Goal: Communication & Community: Answer question/provide support

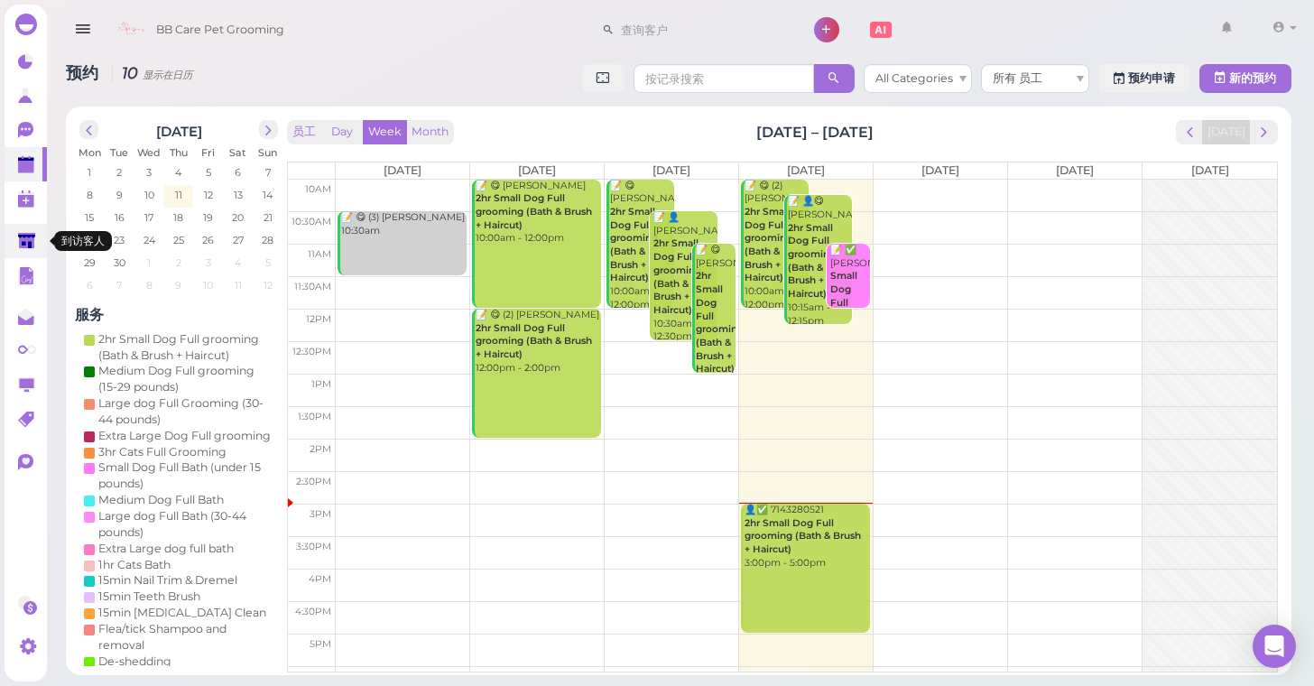
drag, startPoint x: 35, startPoint y: 251, endPoint x: 32, endPoint y: 242, distance: 9.7
click at [35, 251] on icon at bounding box center [27, 242] width 19 height 19
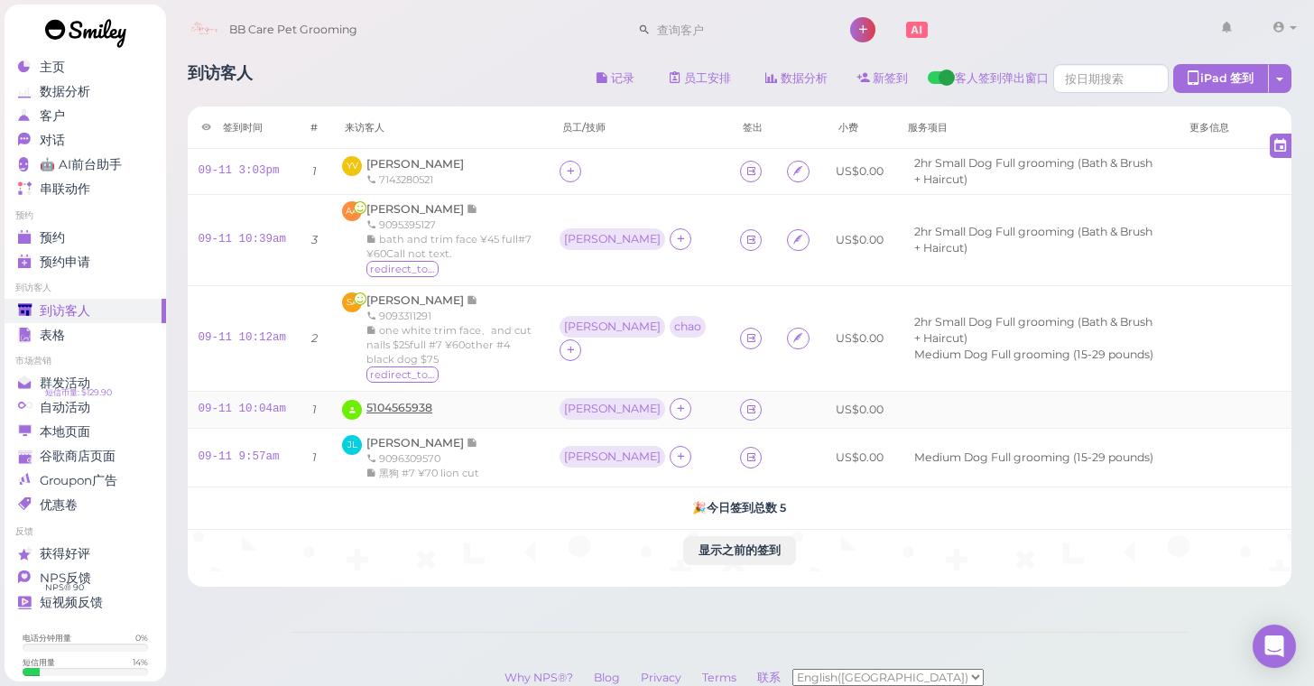
click at [394, 401] on span "5104565938" at bounding box center [399, 408] width 66 height 14
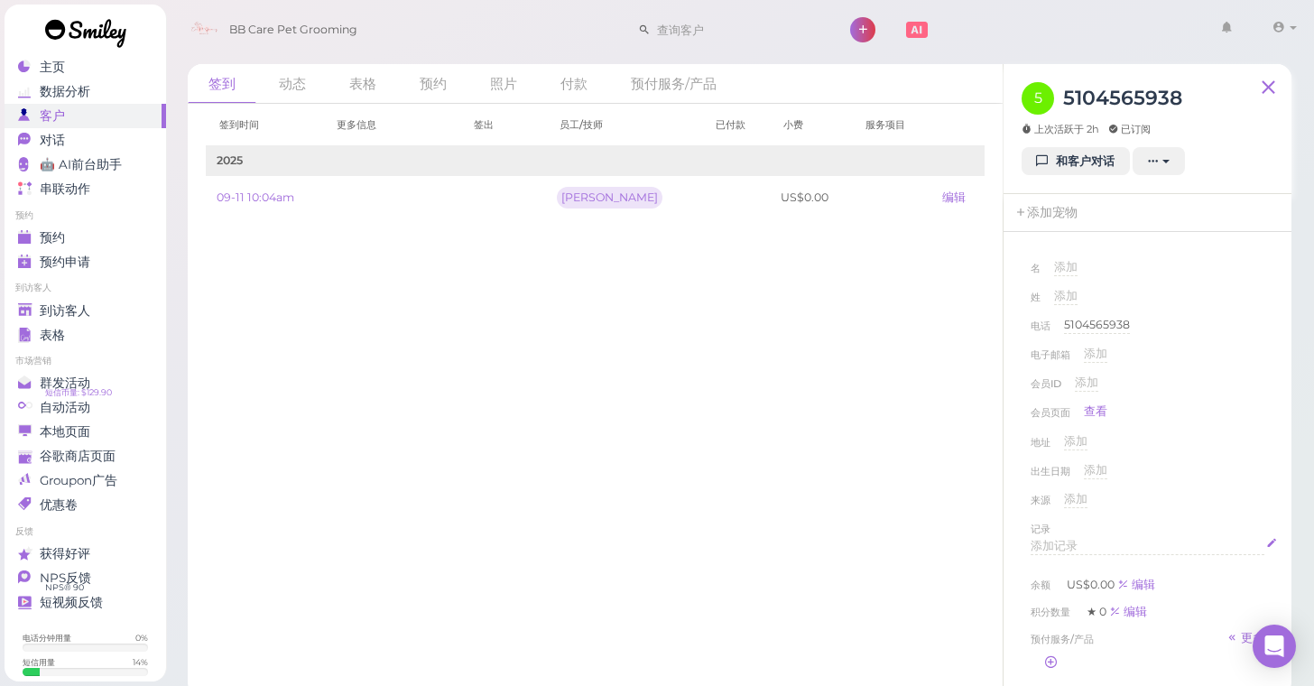
click at [1076, 541] on span "添加记录" at bounding box center [1054, 546] width 47 height 14
click at [1179, 499] on div "来源 添加" at bounding box center [1148, 505] width 234 height 29
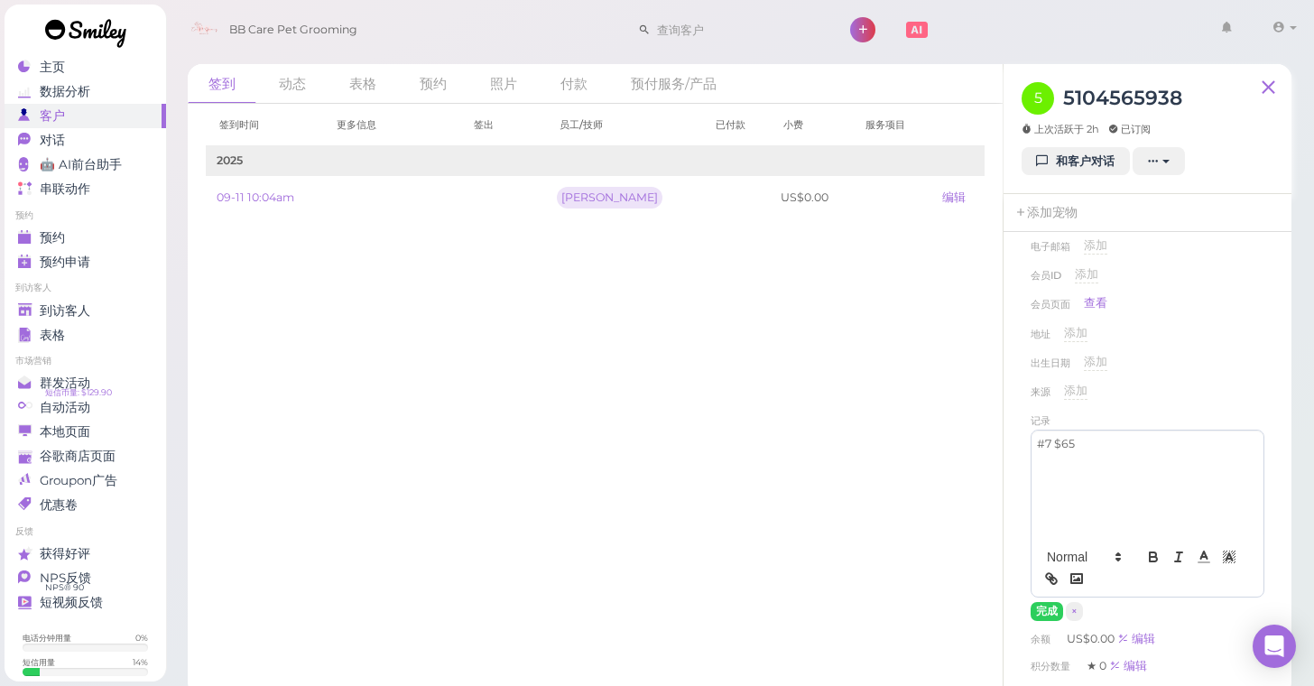
scroll to position [111, 0]
click at [1042, 599] on button "完成" at bounding box center [1047, 608] width 32 height 19
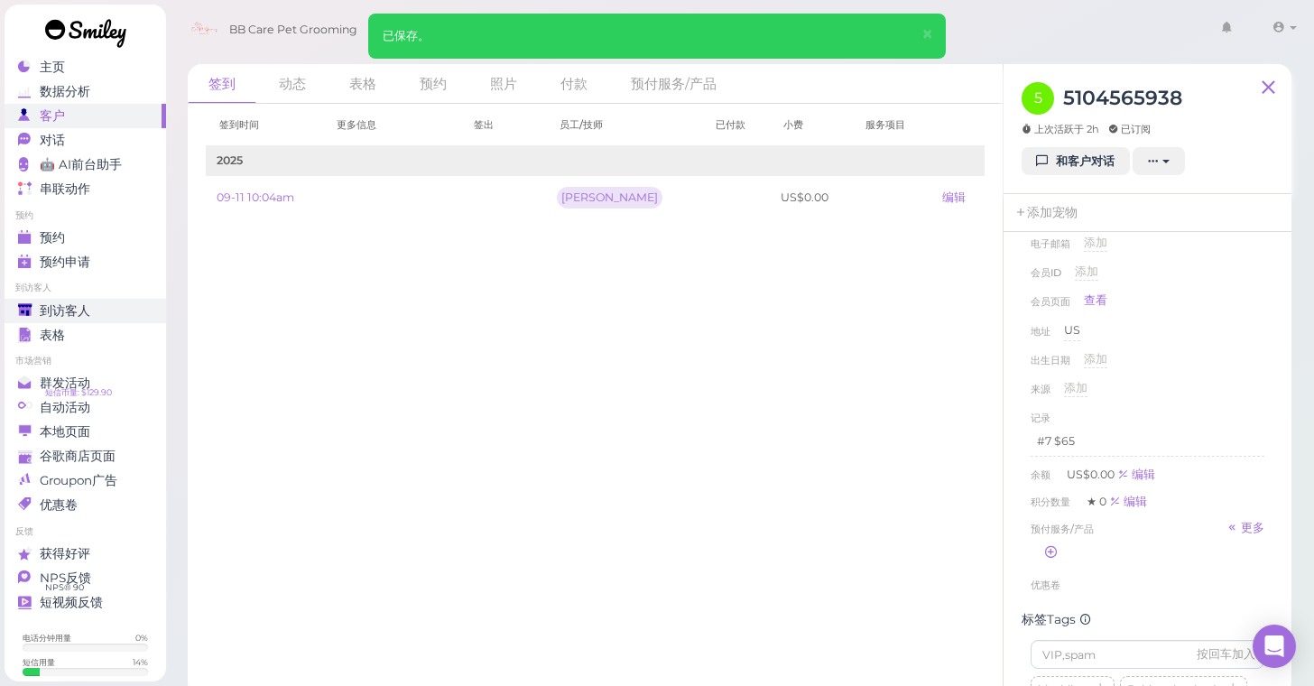
click at [109, 301] on link "到访客人" at bounding box center [86, 311] width 162 height 24
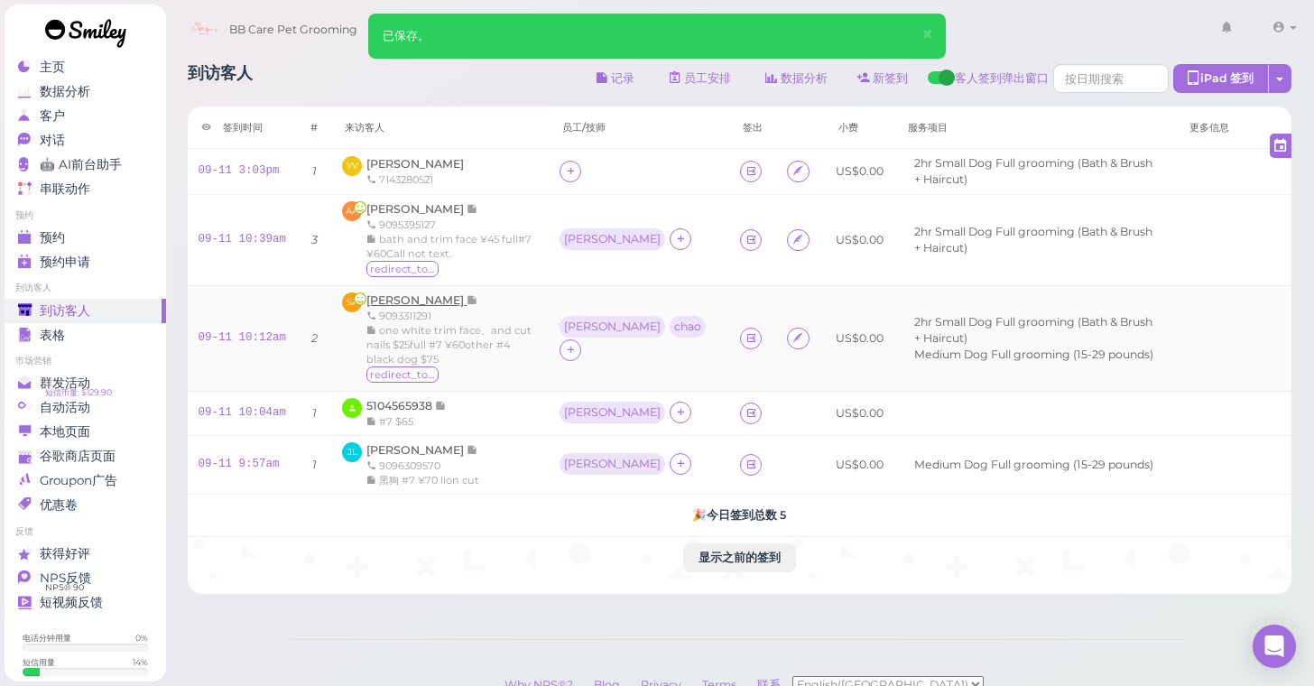
click at [421, 297] on span "[PERSON_NAME]" at bounding box center [416, 300] width 100 height 14
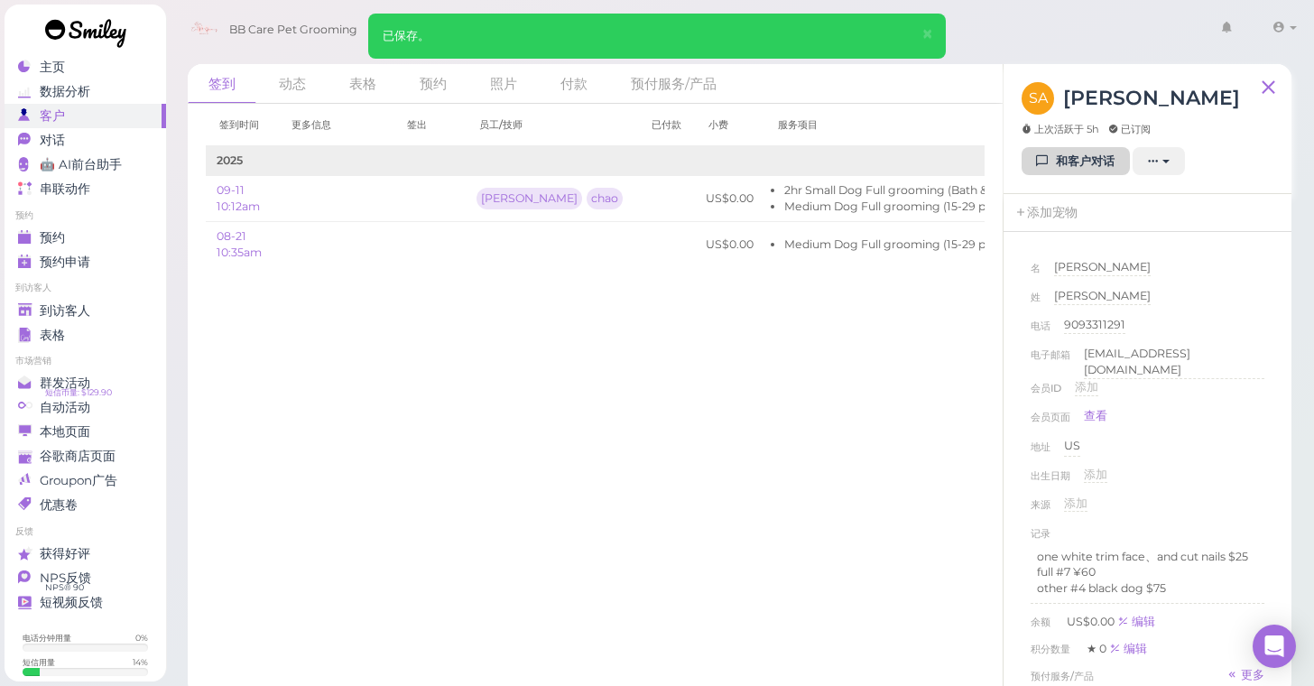
click at [1039, 158] on icon at bounding box center [1043, 161] width 12 height 14
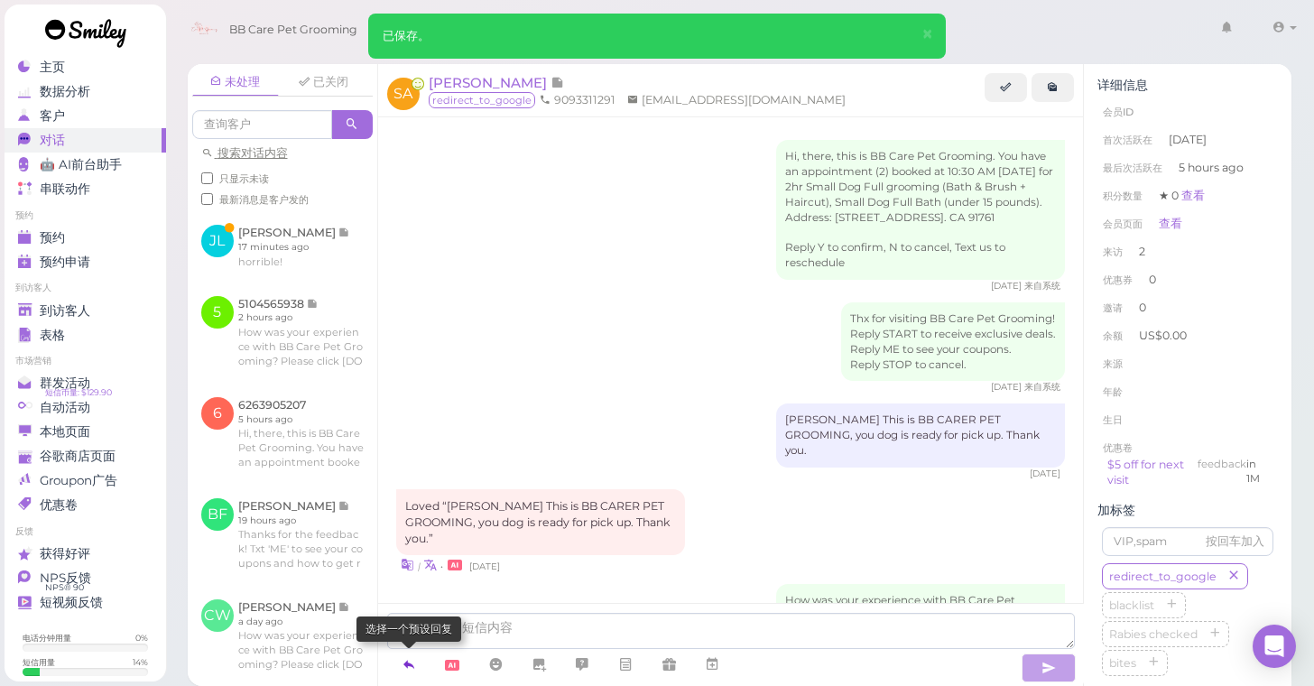
scroll to position [518, 0]
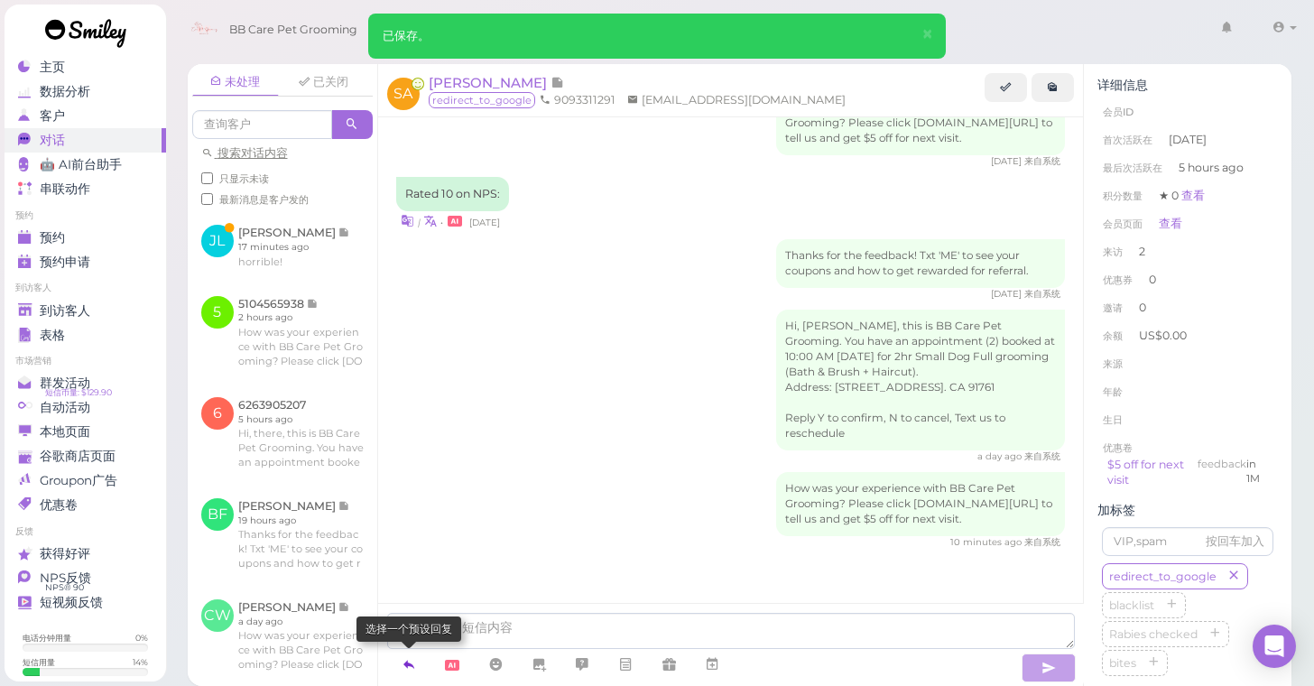
click at [402, 667] on icon at bounding box center [409, 664] width 14 height 18
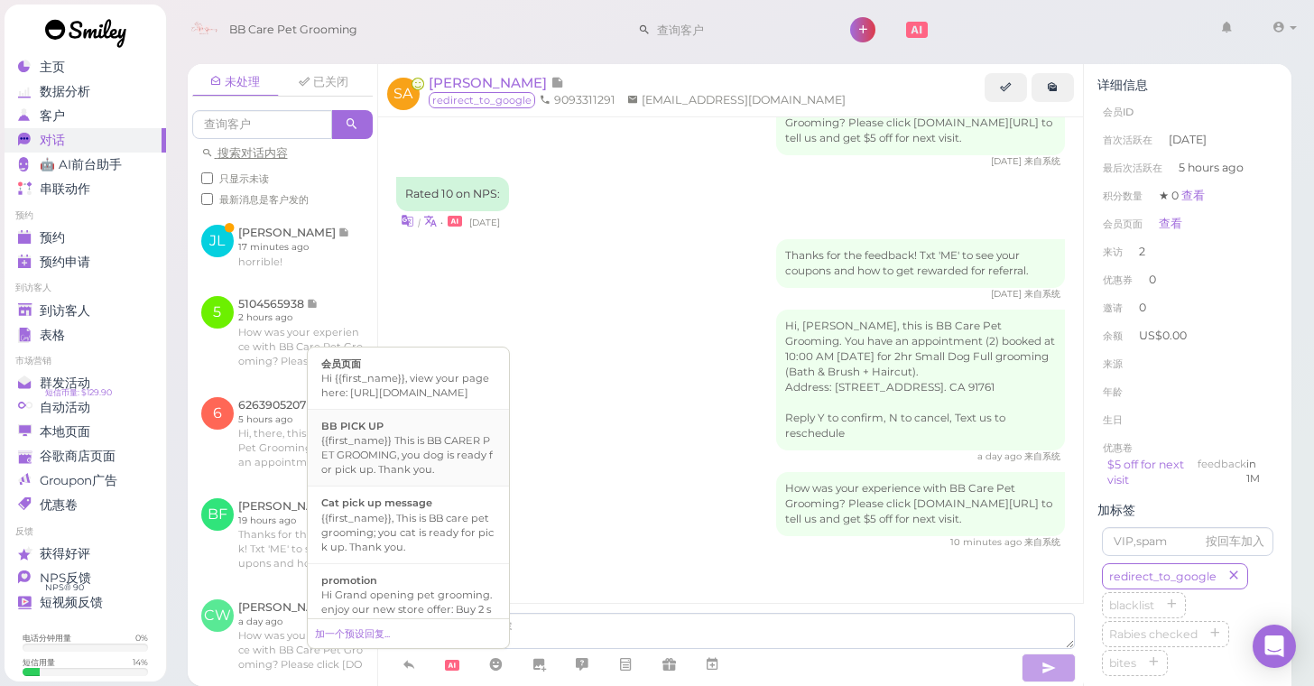
click at [440, 486] on li "BB PICK UP {{first_name}} This is BB CARER PET GROOMING, you dog is ready for p…" at bounding box center [408, 448] width 201 height 78
type textarea "{{first_name}} This is BB CARER PET GROOMING, you dog is ready for pick up. Tha…"
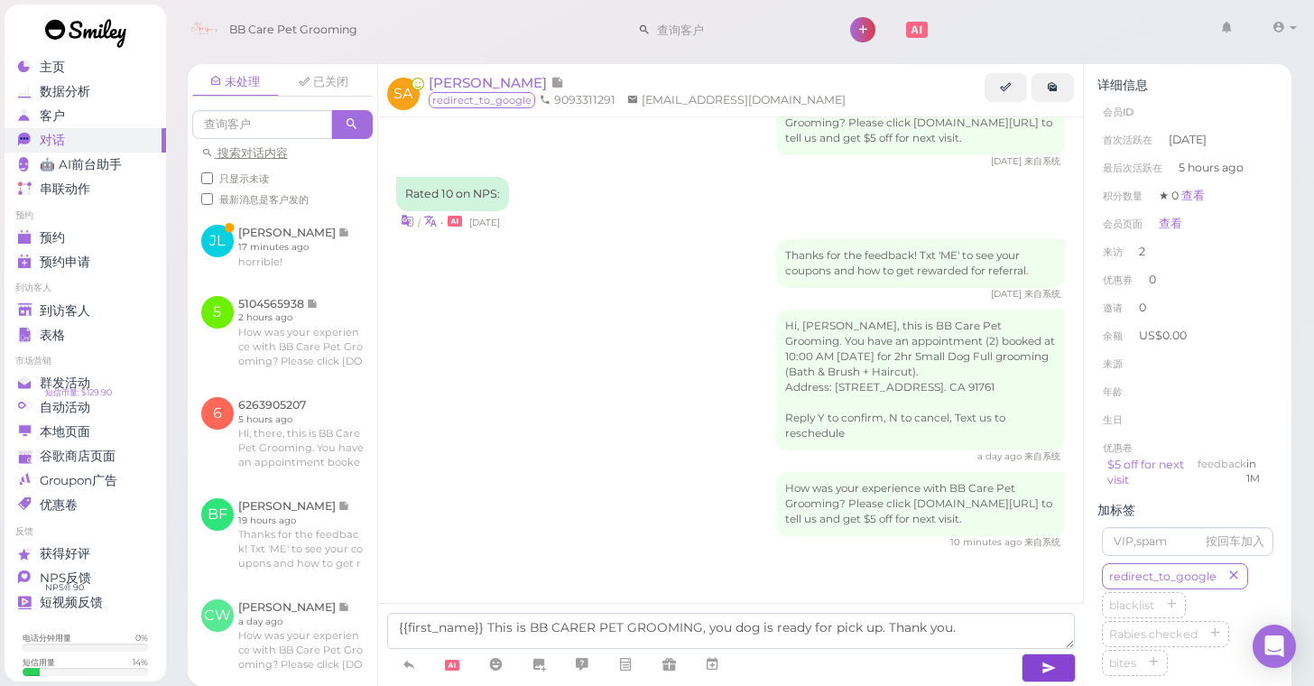
click at [1054, 662] on icon "button" at bounding box center [1049, 668] width 14 height 18
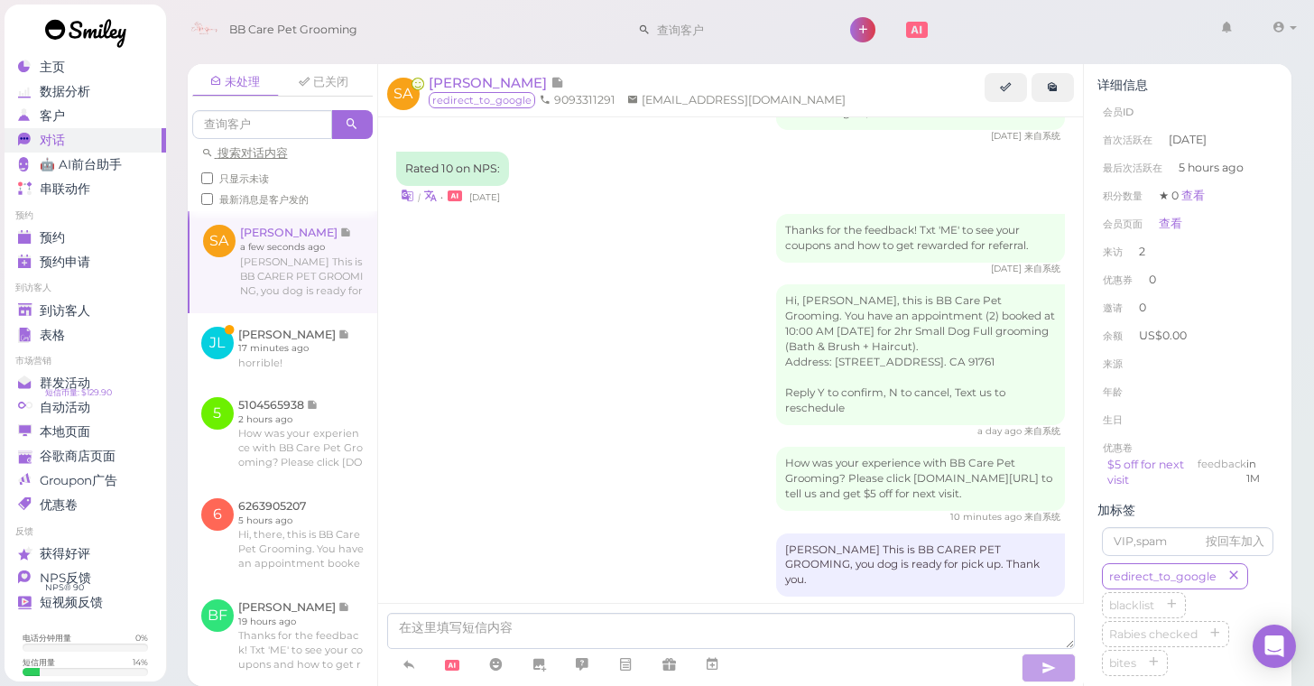
scroll to position [574, 0]
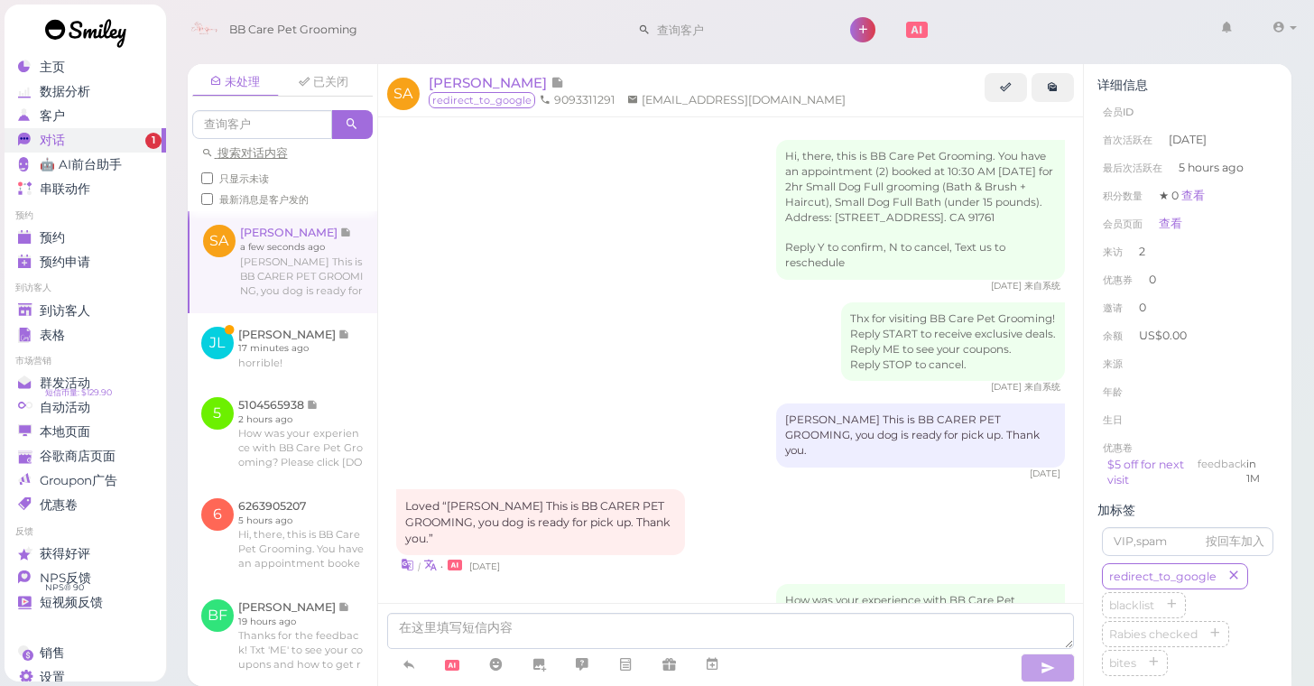
scroll to position [587, 0]
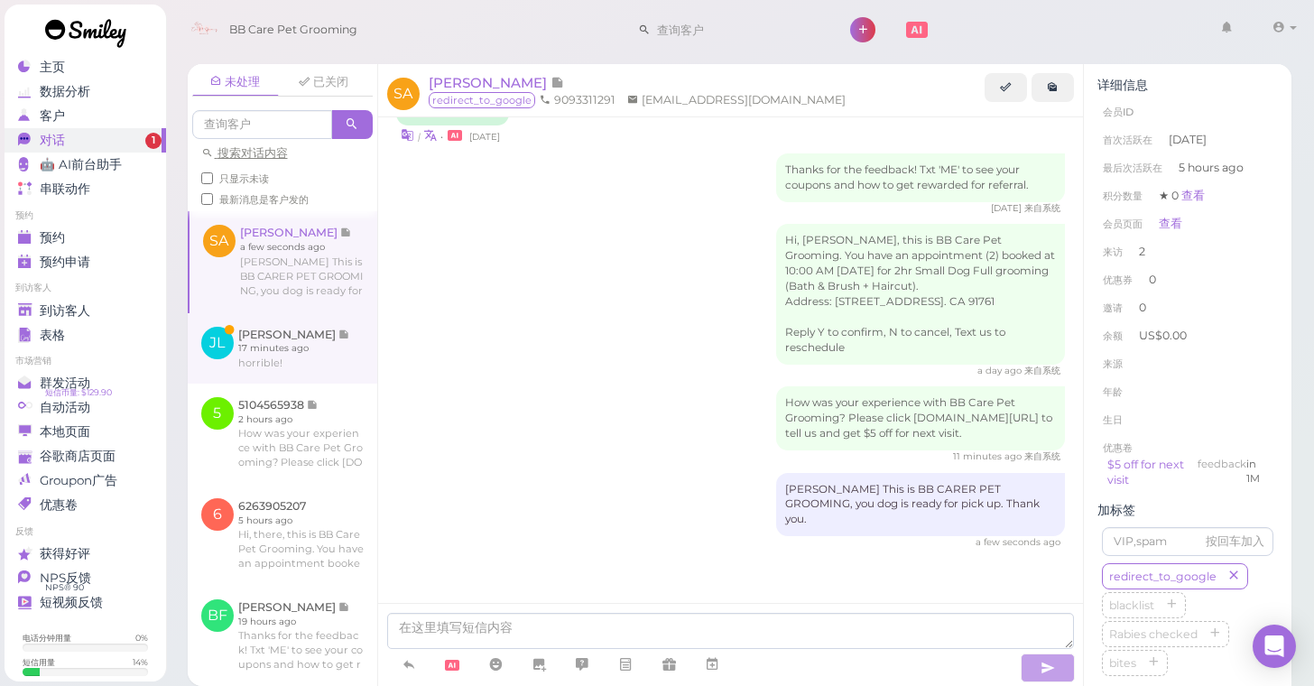
click at [320, 349] on link at bounding box center [283, 348] width 190 height 70
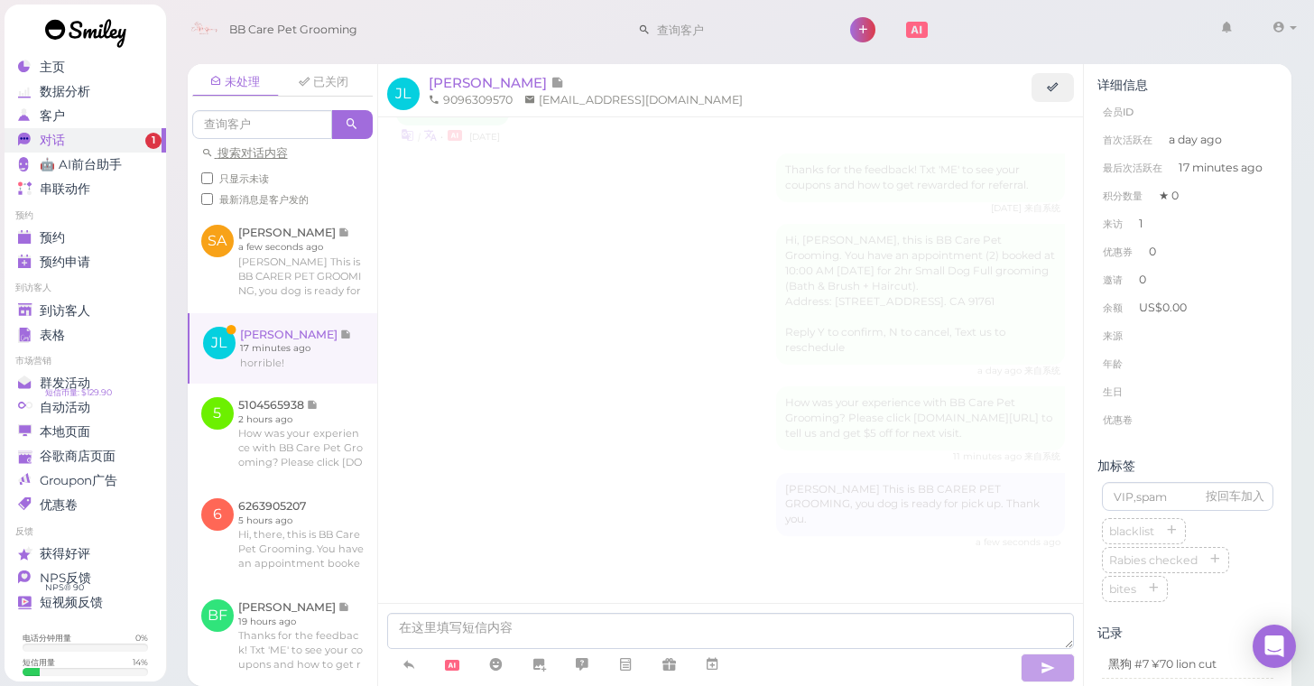
scroll to position [76, 0]
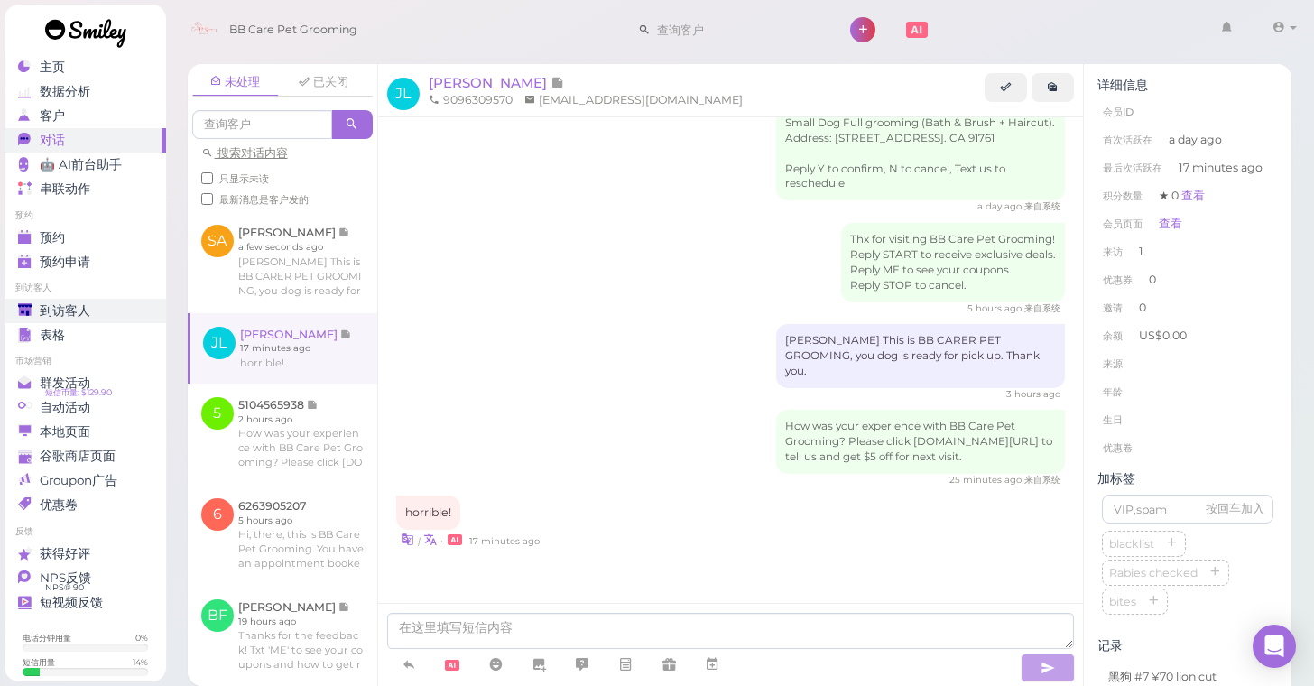
click at [120, 301] on link "到访客人" at bounding box center [86, 311] width 162 height 24
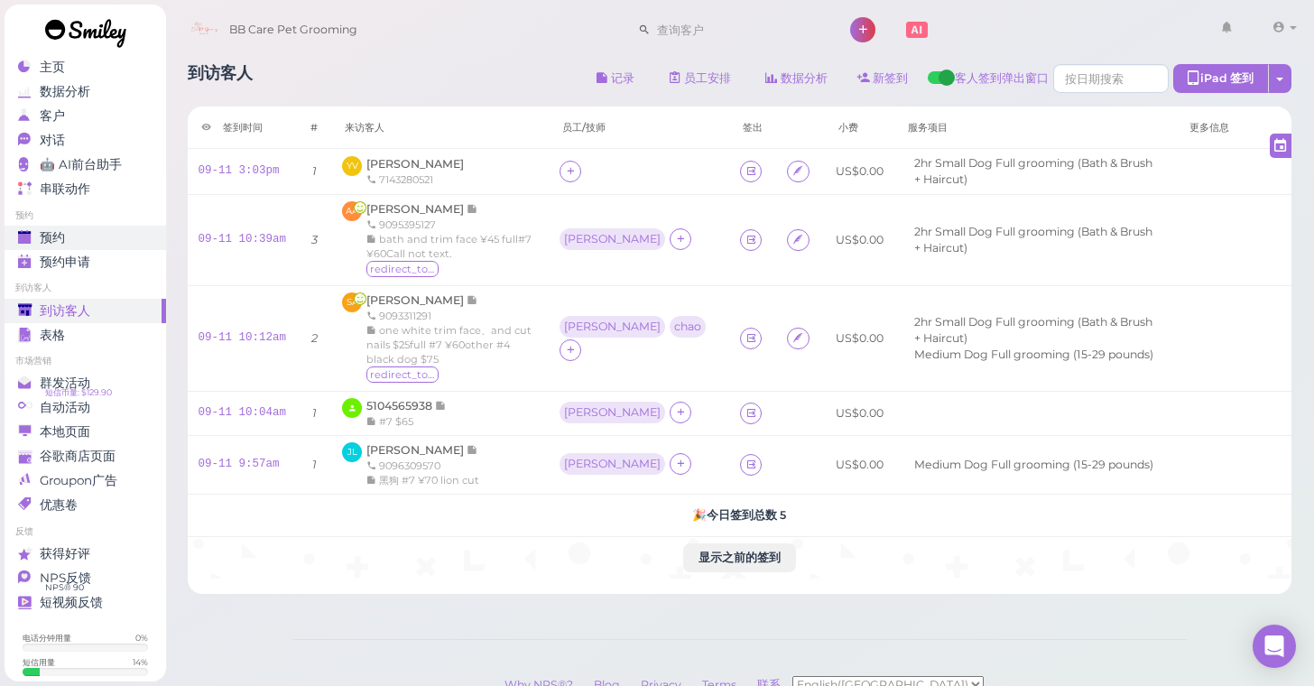
click at [110, 237] on div "预约" at bounding box center [83, 237] width 130 height 15
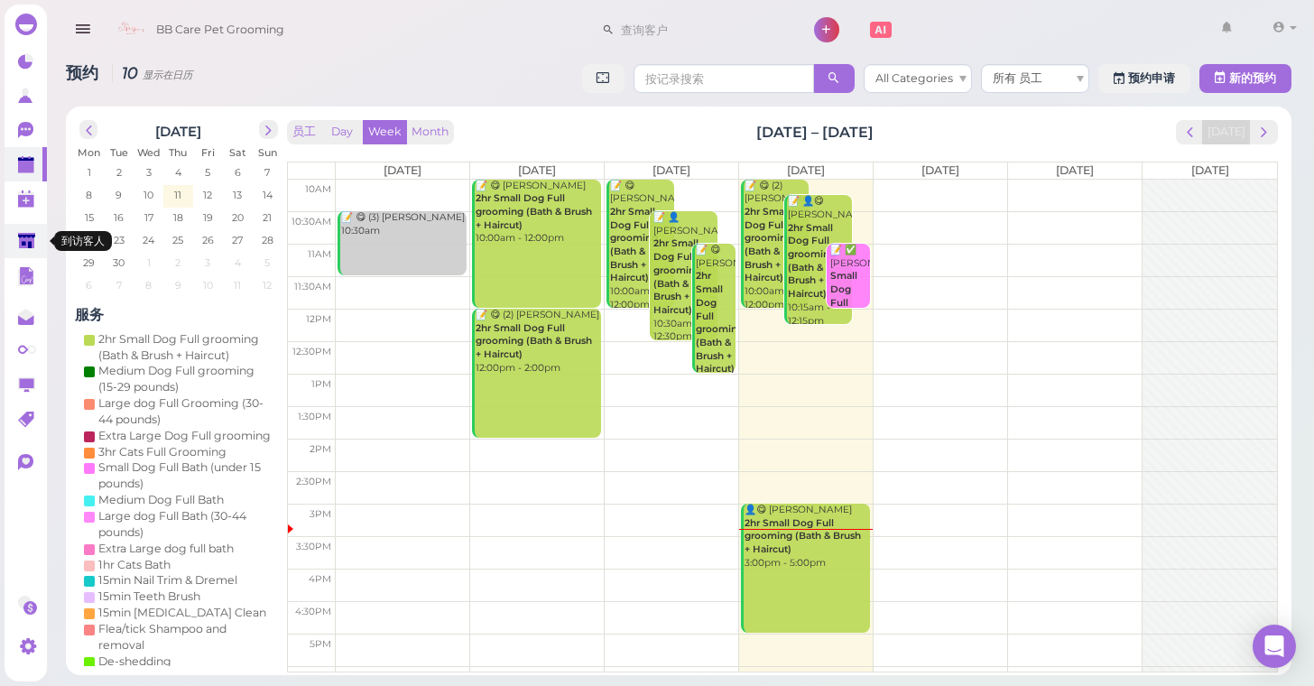
click at [43, 237] on link at bounding box center [26, 241] width 42 height 34
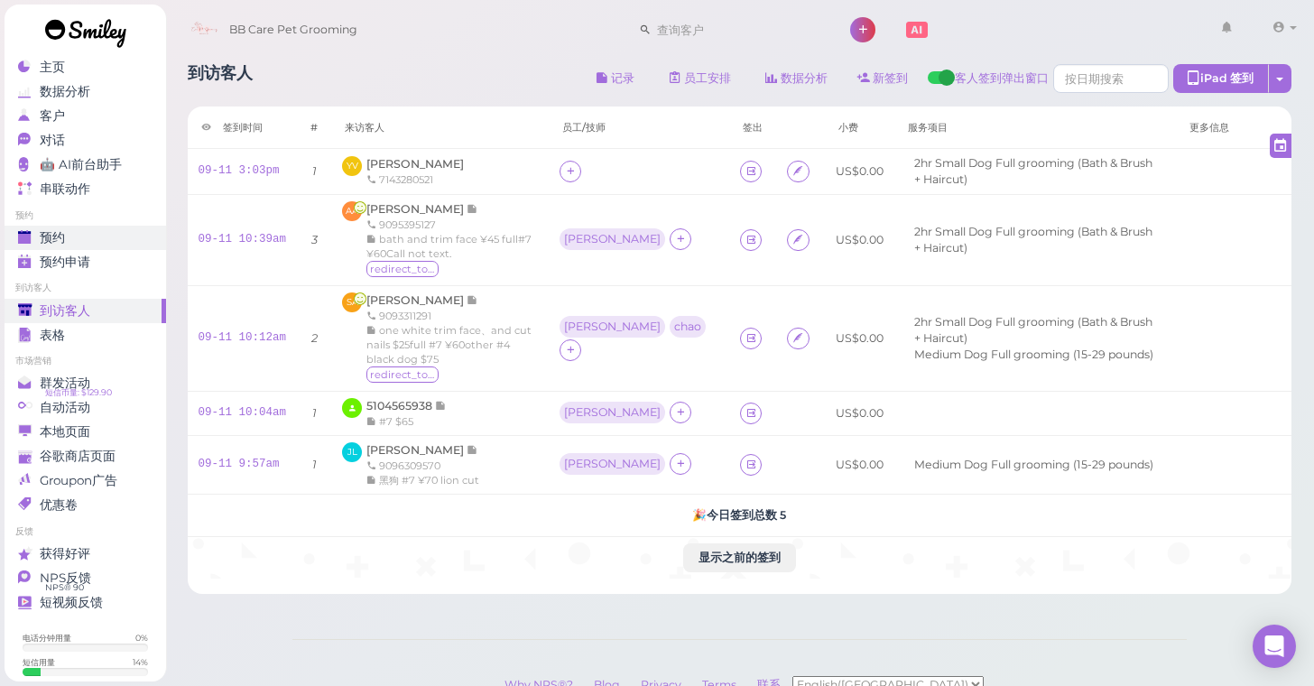
click at [111, 243] on div "预约" at bounding box center [83, 237] width 130 height 15
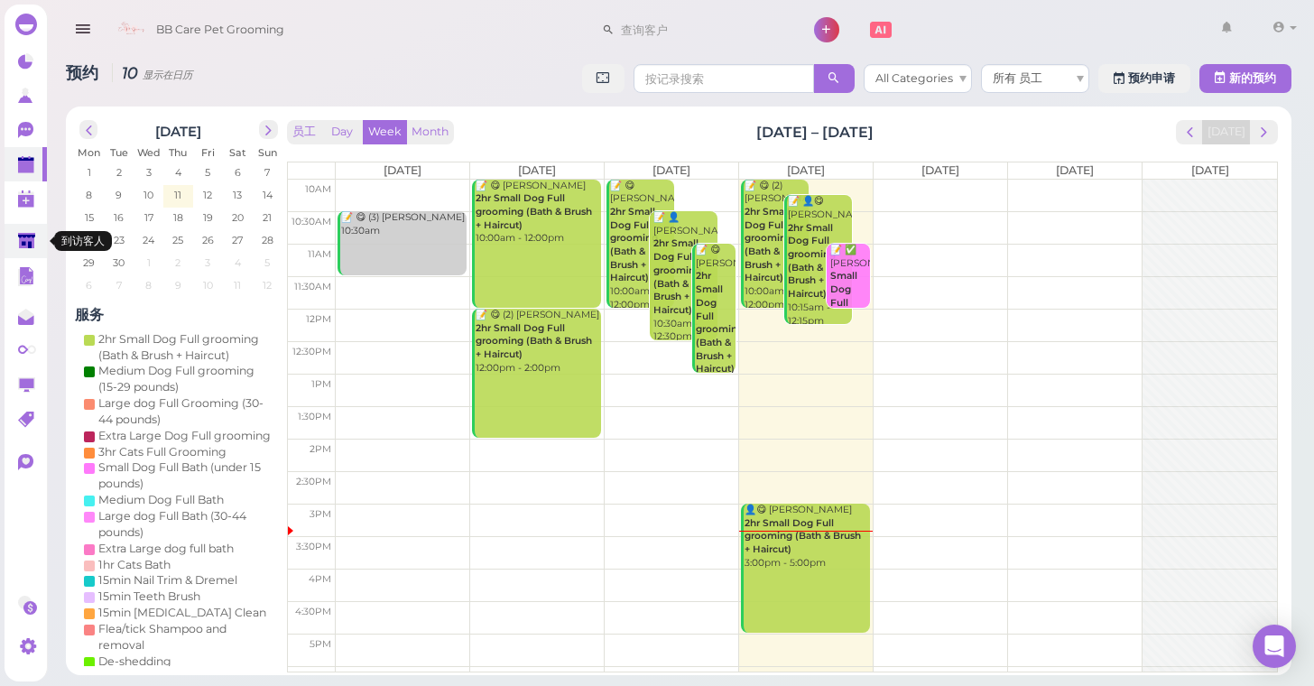
click at [14, 238] on link at bounding box center [26, 241] width 42 height 34
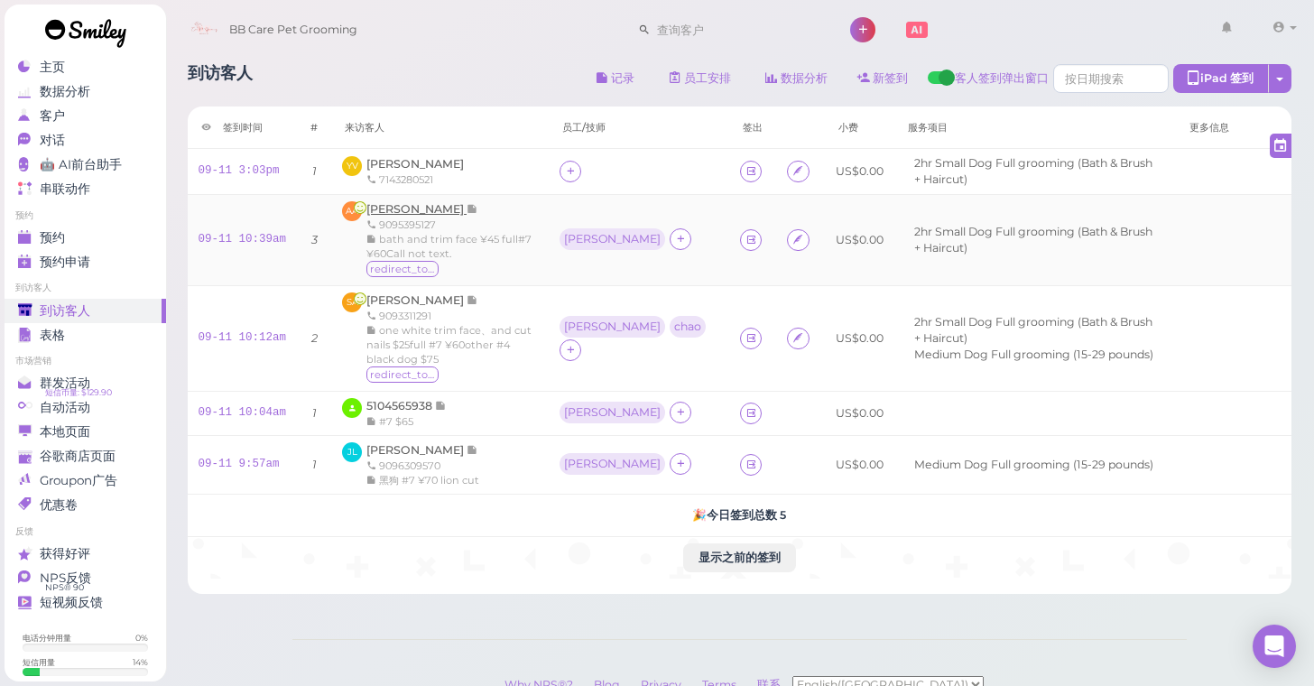
click at [421, 208] on span "[PERSON_NAME]" at bounding box center [416, 209] width 100 height 14
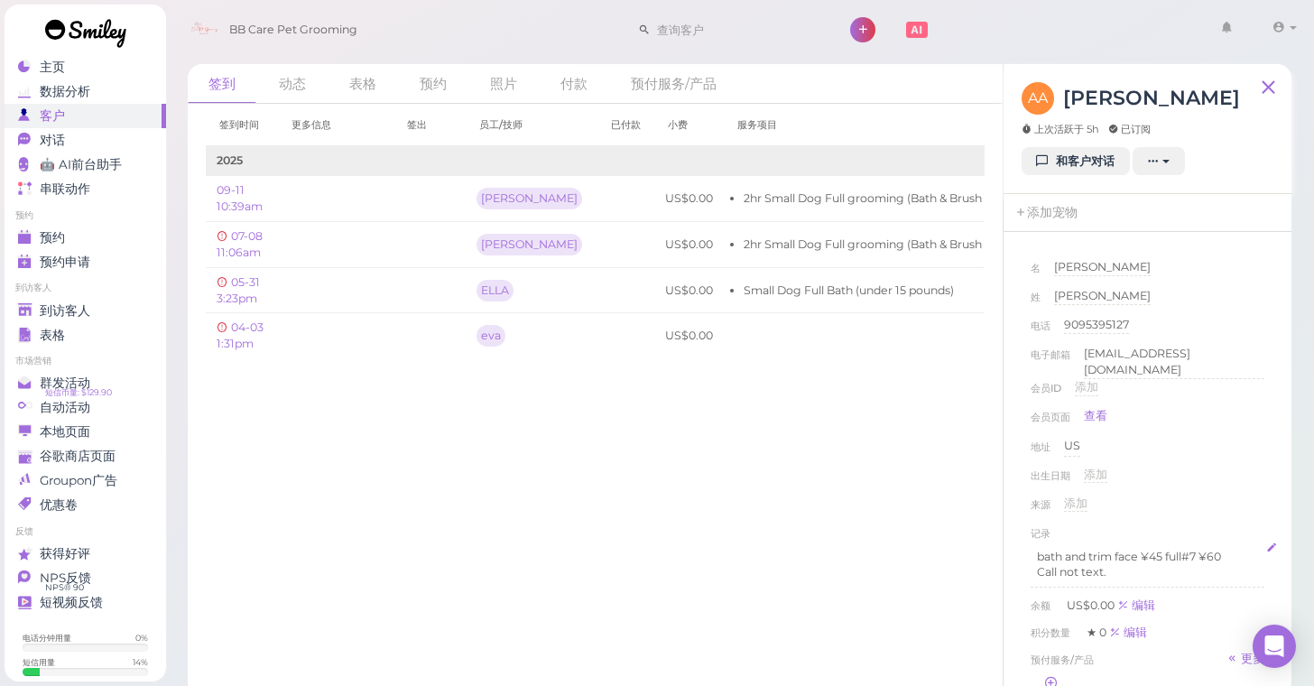
click at [1171, 570] on p "Call not text." at bounding box center [1147, 572] width 221 height 16
click at [1197, 486] on div "出生日期 添加" at bounding box center [1148, 481] width 234 height 29
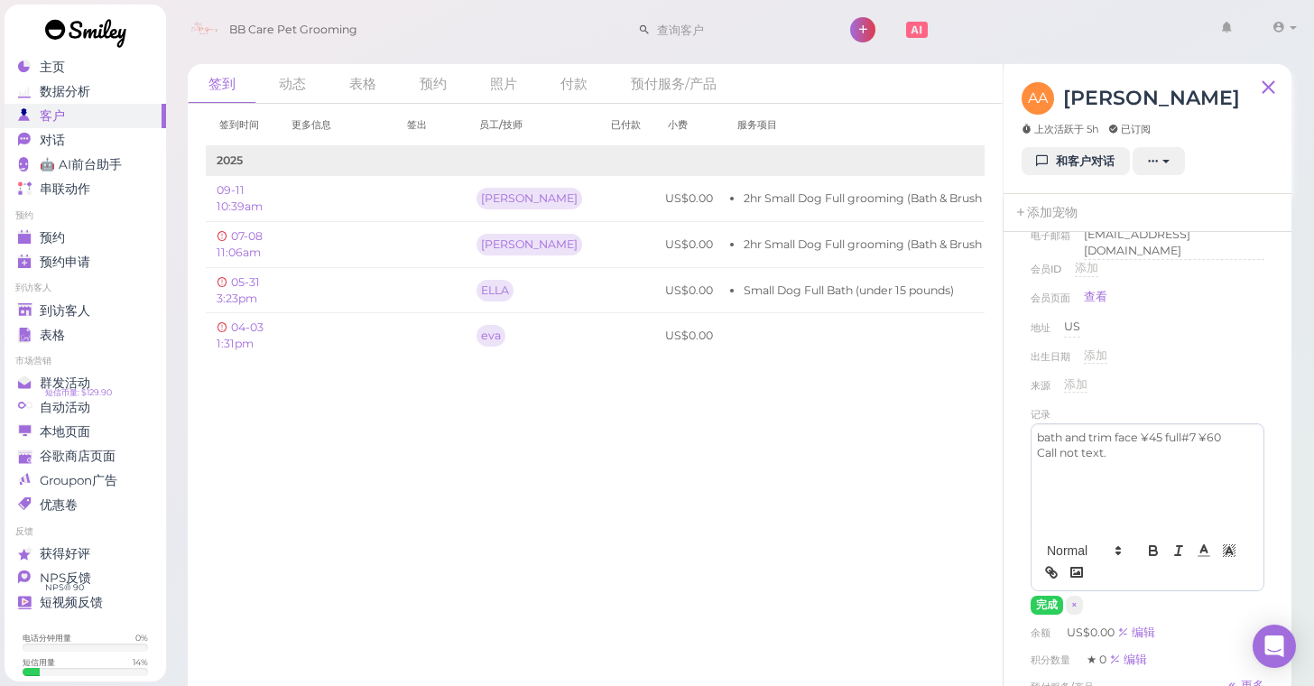
scroll to position [134, 0]
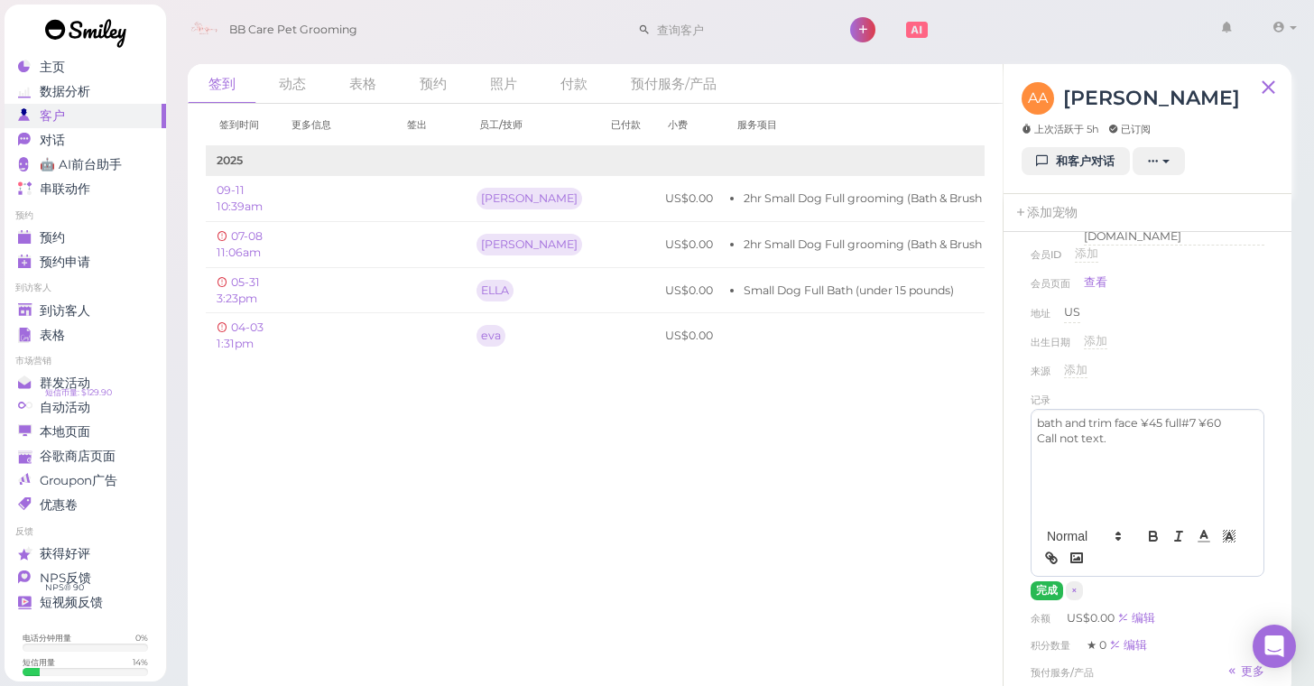
click at [1056, 583] on button "完成" at bounding box center [1047, 590] width 32 height 19
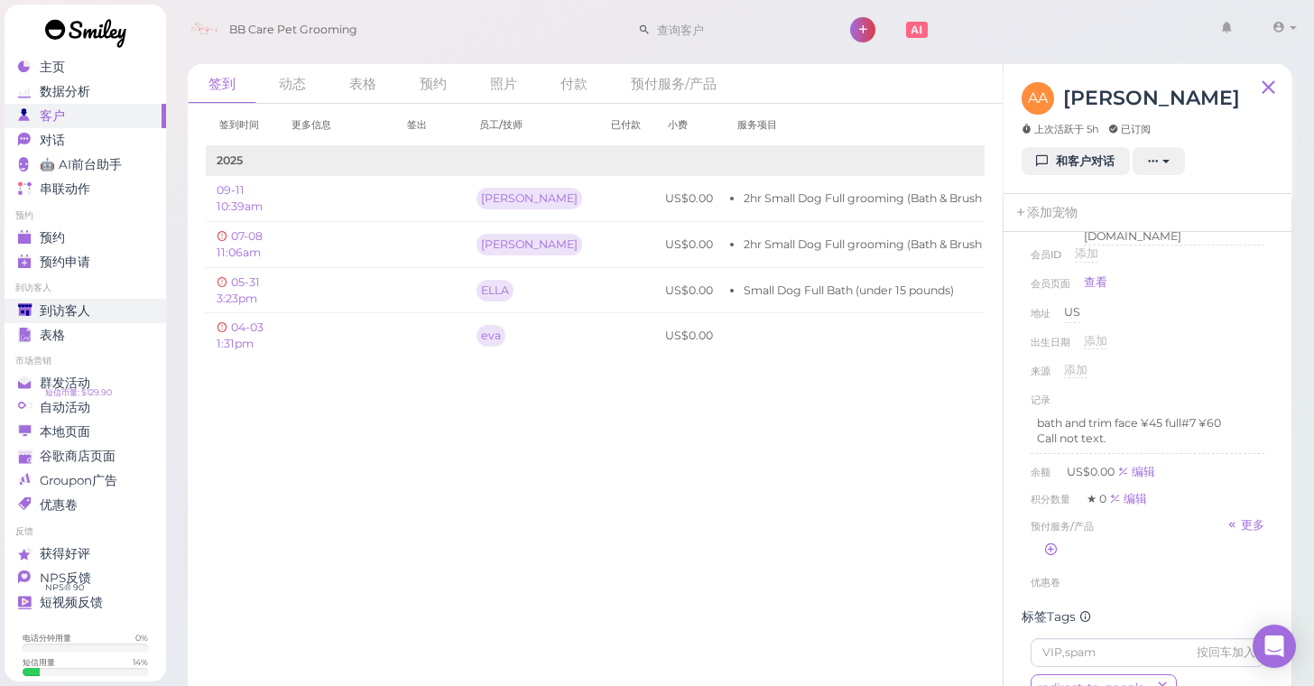
click at [119, 310] on div "到访客人" at bounding box center [83, 310] width 130 height 15
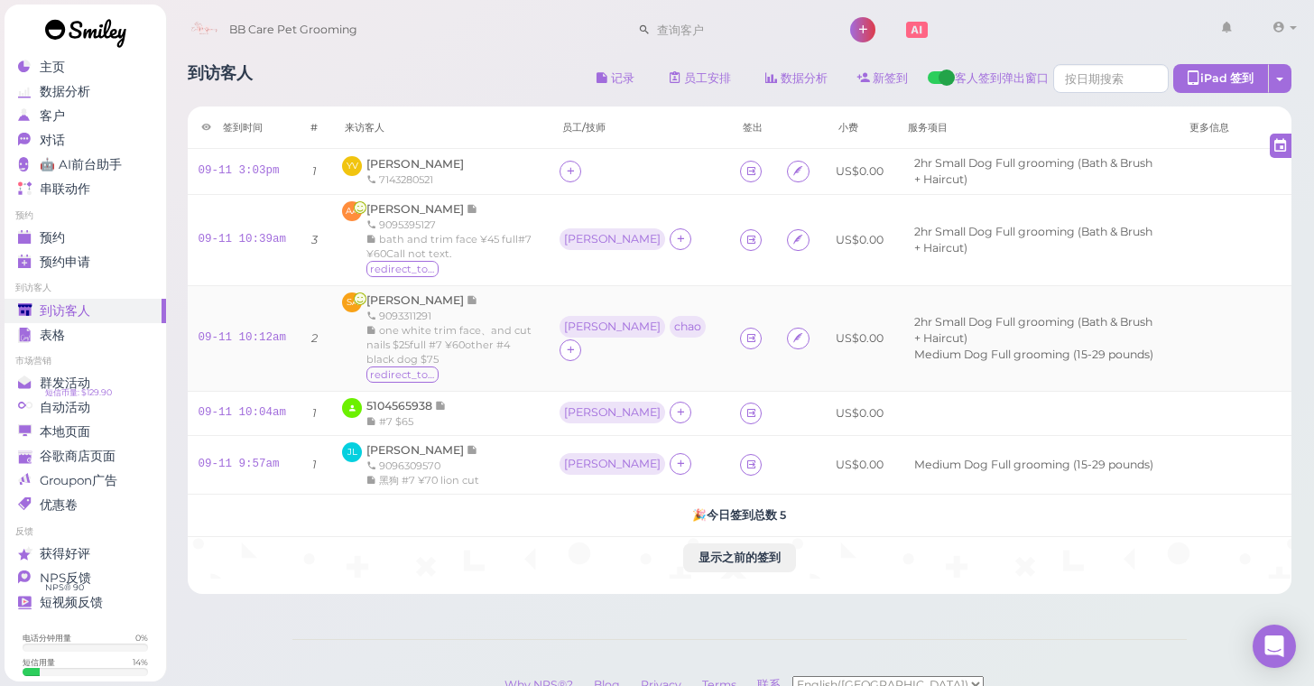
click at [443, 292] on div "Sandra Arteaga 9093311291 one white trim face、and cut nails $25full #7 ¥60other…" at bounding box center [451, 338] width 171 height 92
click at [443, 293] on span "[PERSON_NAME]" at bounding box center [416, 300] width 100 height 14
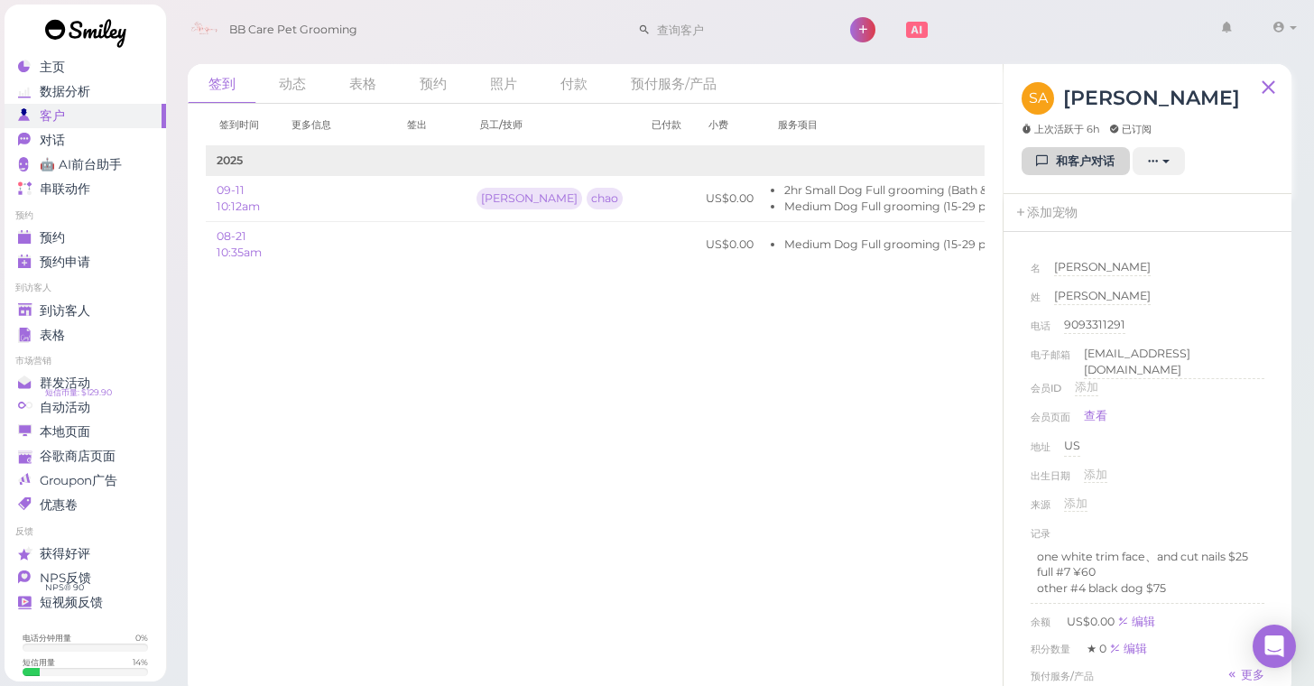
click at [1079, 163] on link "和客户对话" at bounding box center [1076, 161] width 108 height 29
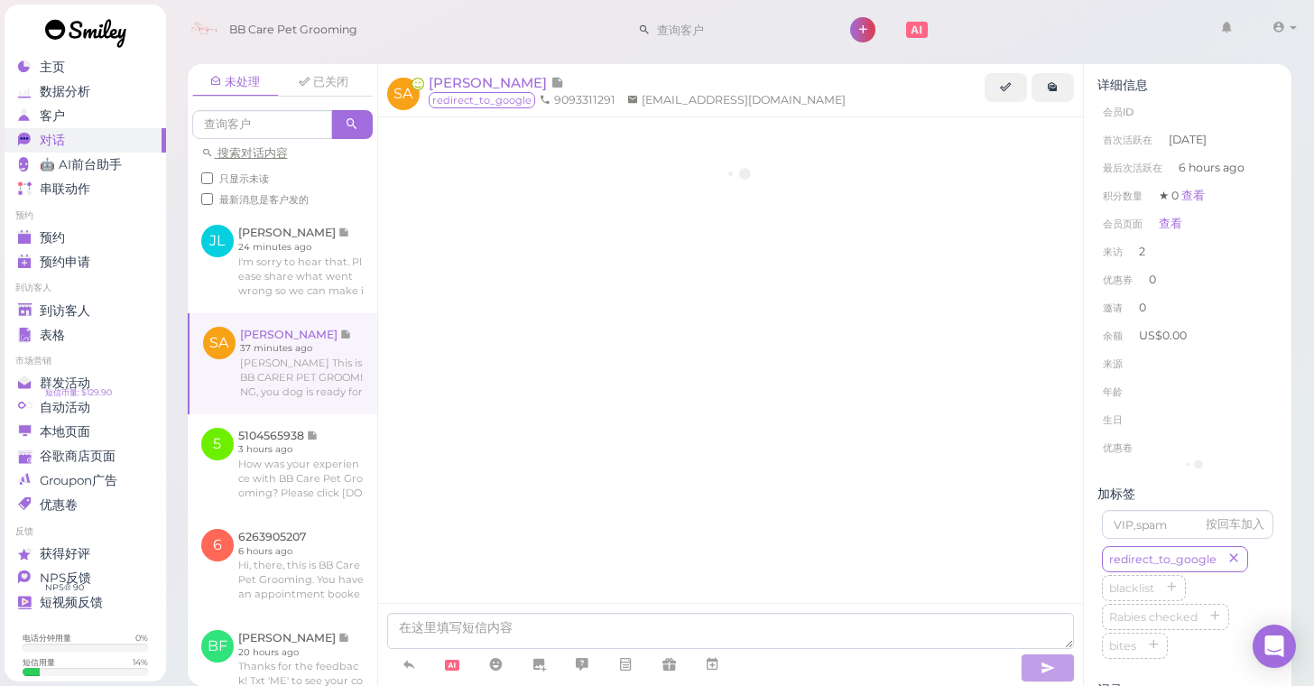
scroll to position [587, 0]
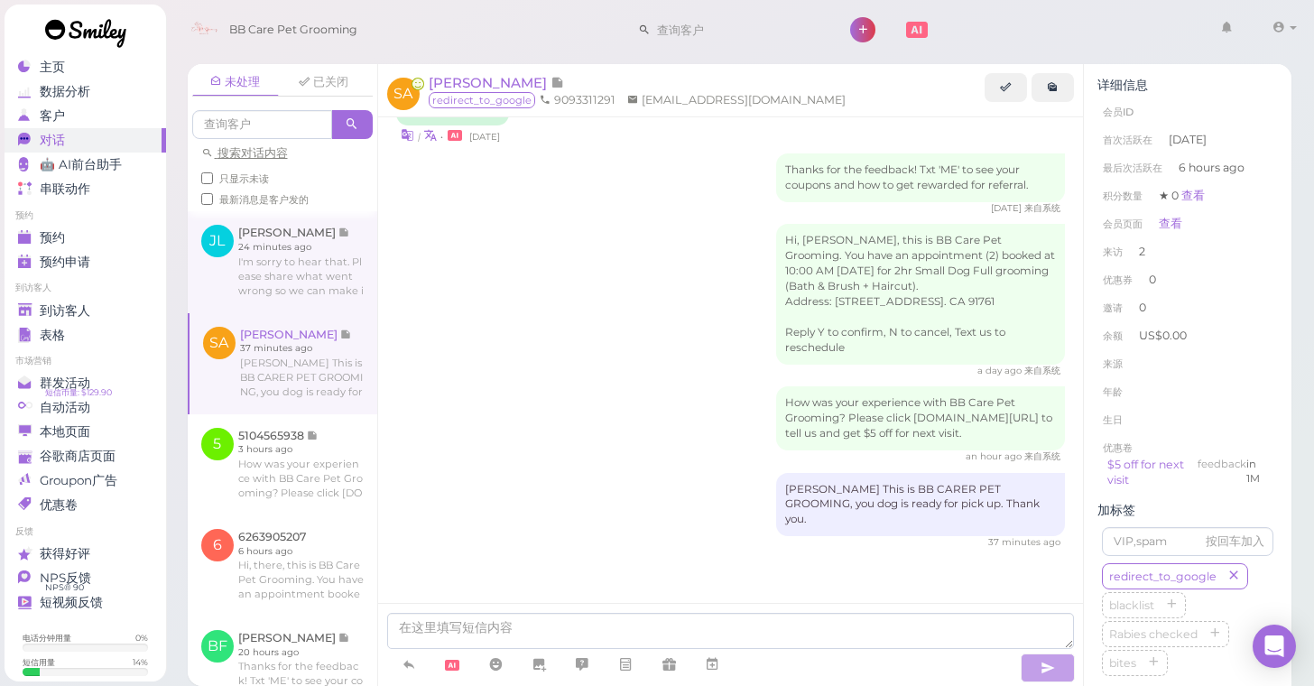
click at [274, 289] on link at bounding box center [283, 261] width 190 height 101
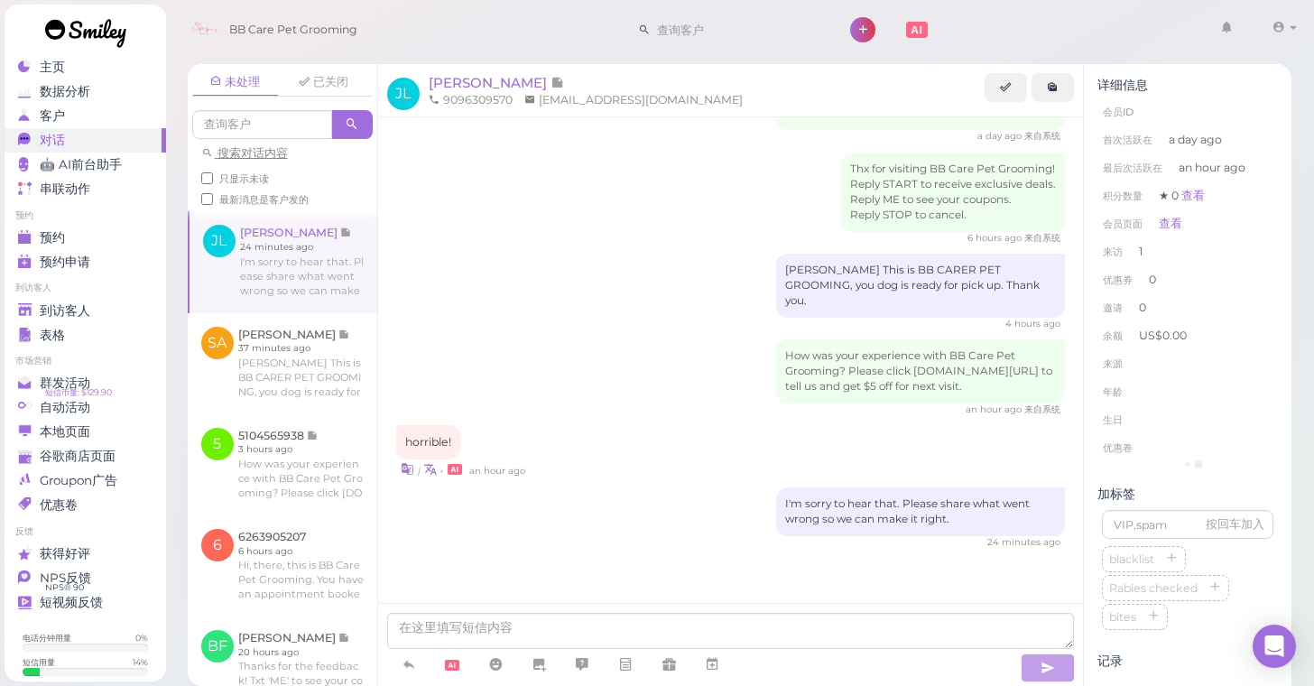
scroll to position [144, 0]
click at [862, 517] on div "I'm sorry to hear that. Please share what went wrong so we can make it right." at bounding box center [920, 511] width 289 height 49
click at [861, 374] on div "How was your experience with BB Care Pet Grooming? Please click bbcare.smly.us/…" at bounding box center [920, 371] width 289 height 64
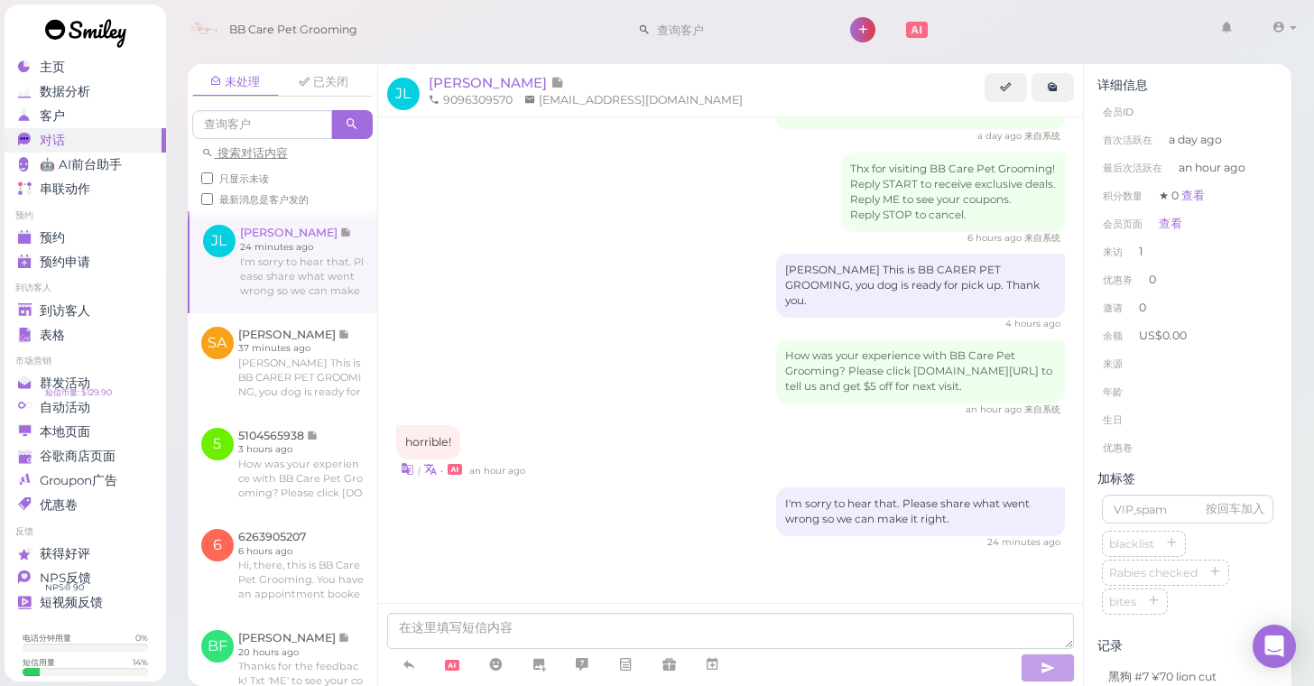
click at [87, 296] on ul "到访客人 到访客人 表格" at bounding box center [86, 314] width 162 height 65
click at [87, 301] on link "到访客人" at bounding box center [86, 311] width 162 height 24
